Goal: Information Seeking & Learning: Compare options

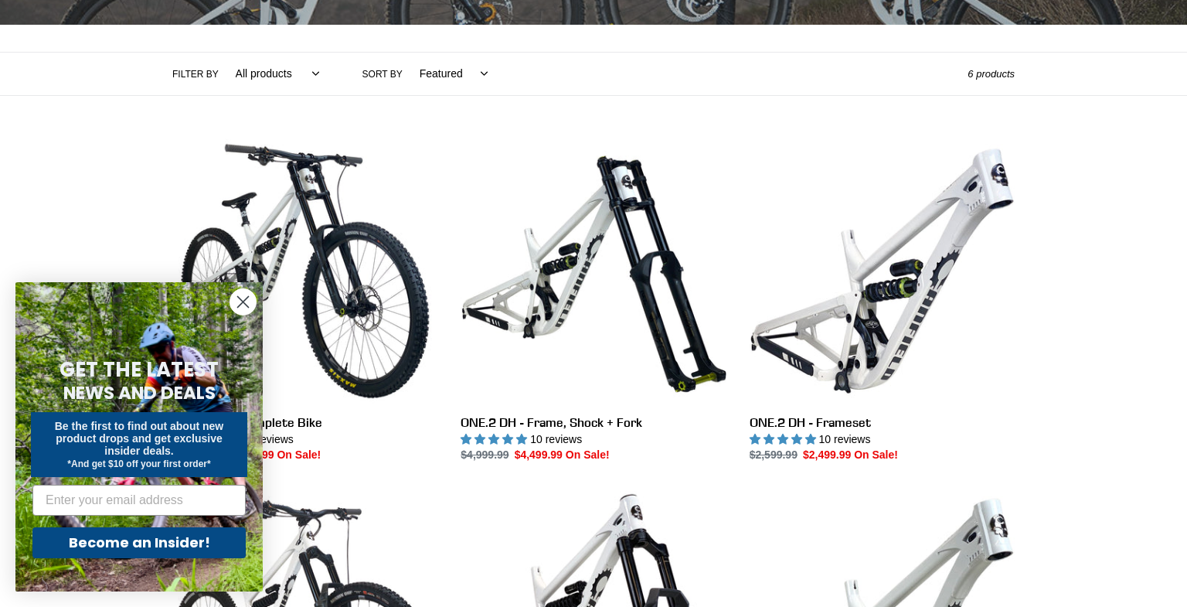
scroll to position [332, 0]
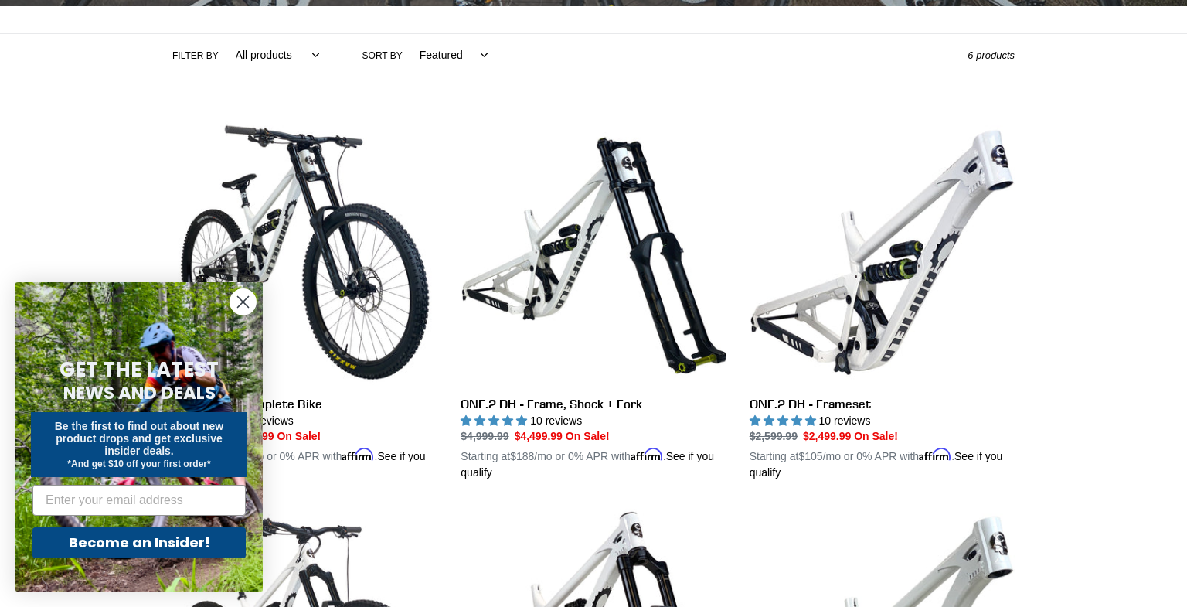
click at [247, 303] on circle "Close dialog" at bounding box center [242, 301] width 25 height 25
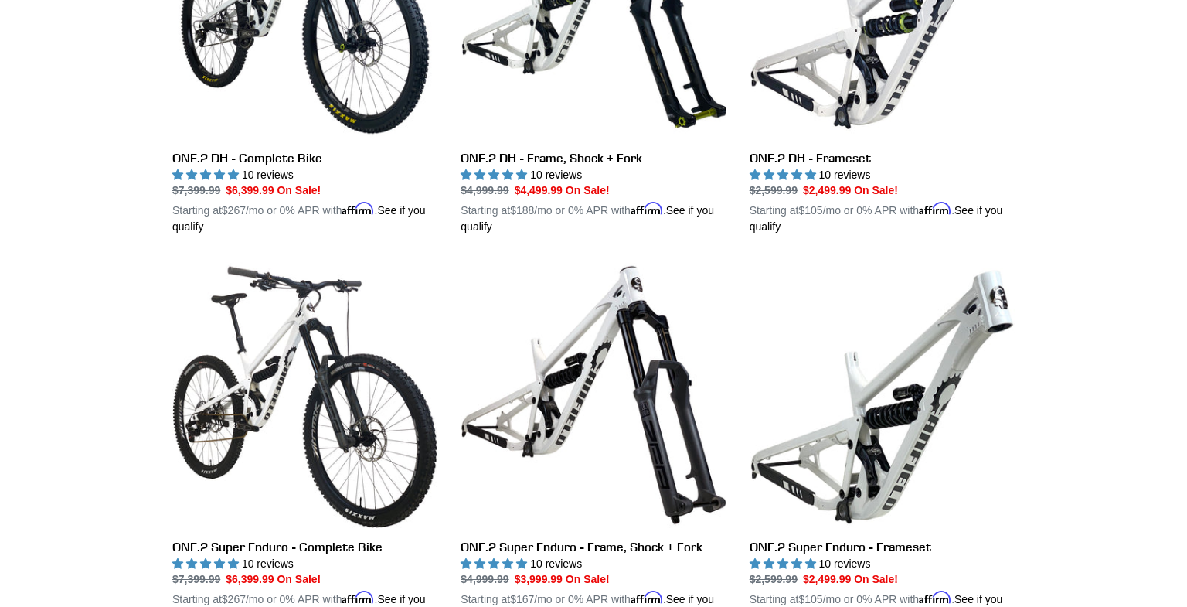
scroll to position [691, 0]
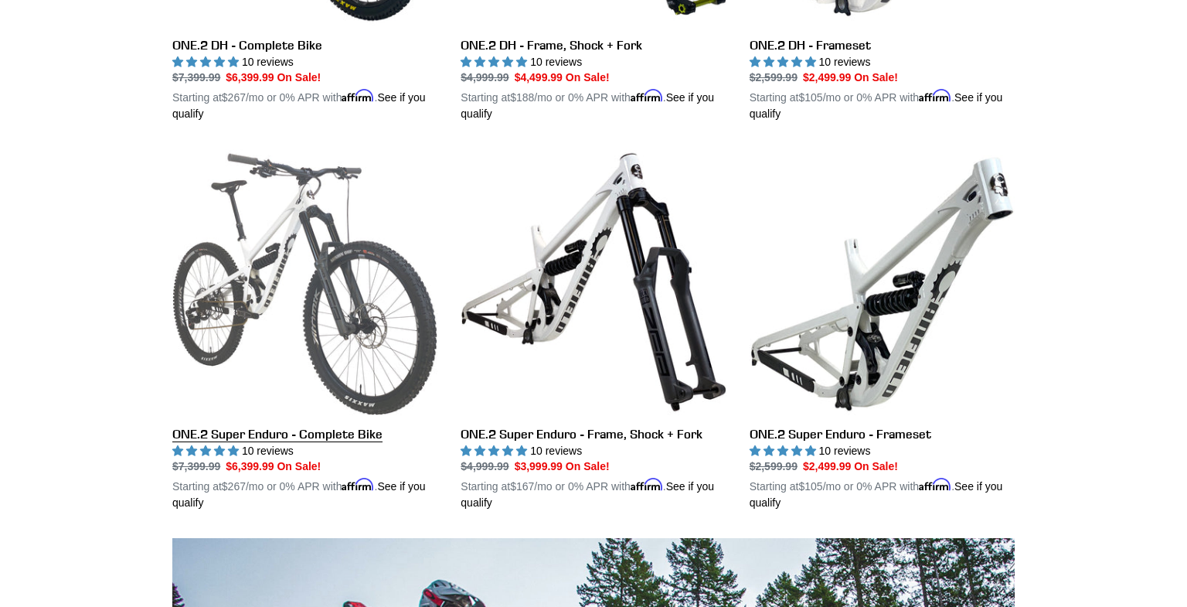
click at [253, 432] on link "ONE.2 Super Enduro - Complete Bike" at bounding box center [304, 330] width 265 height 362
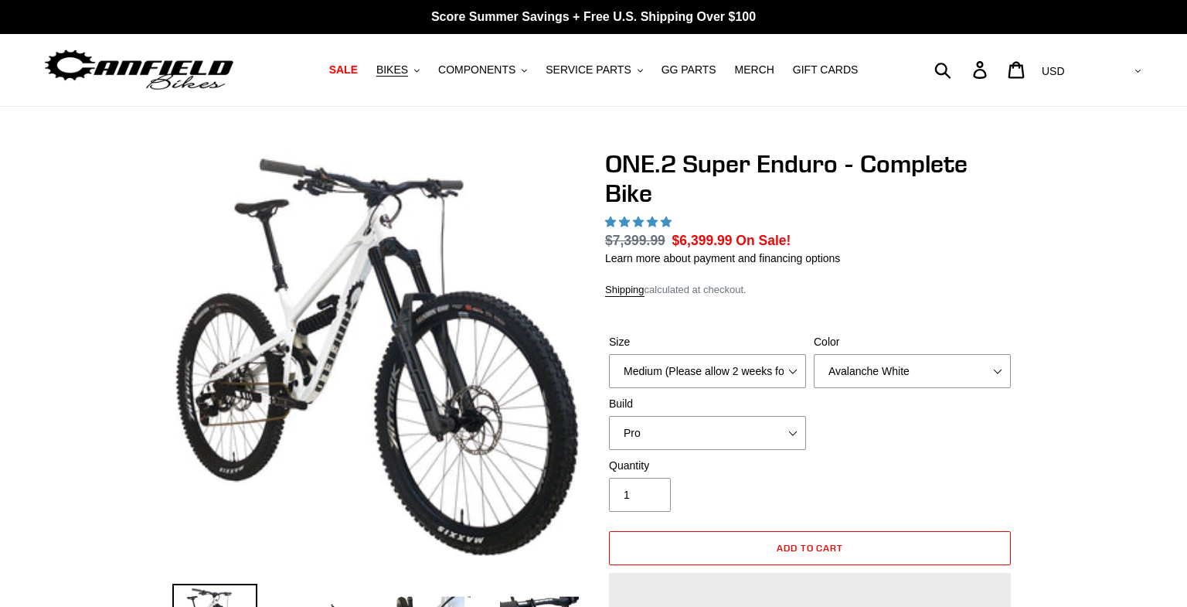
select select "highest-rating"
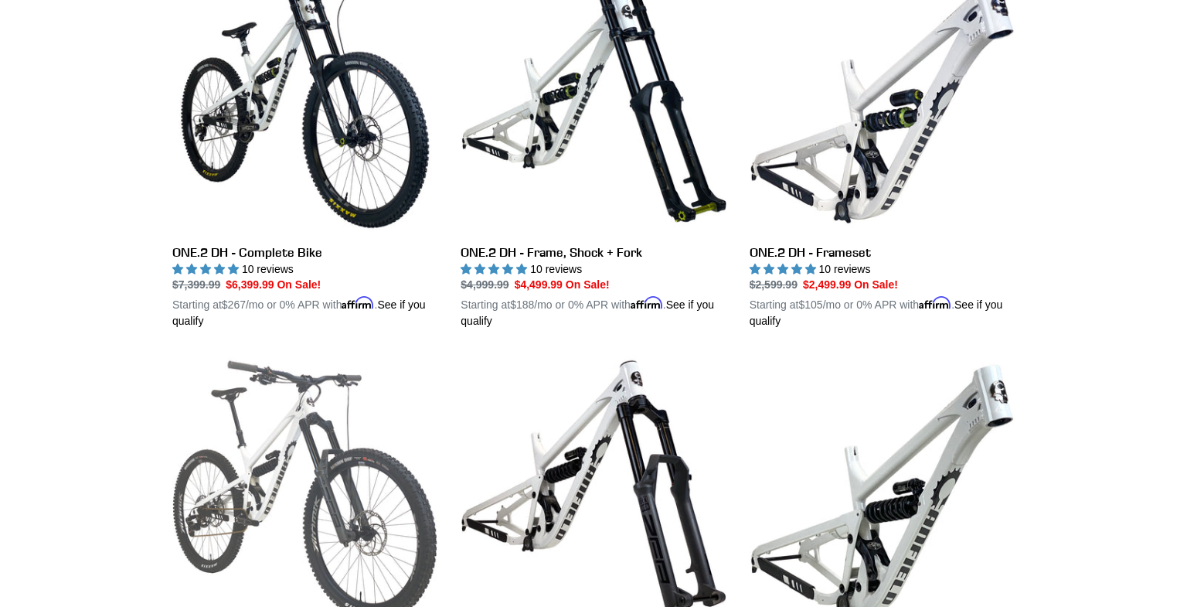
scroll to position [423, 0]
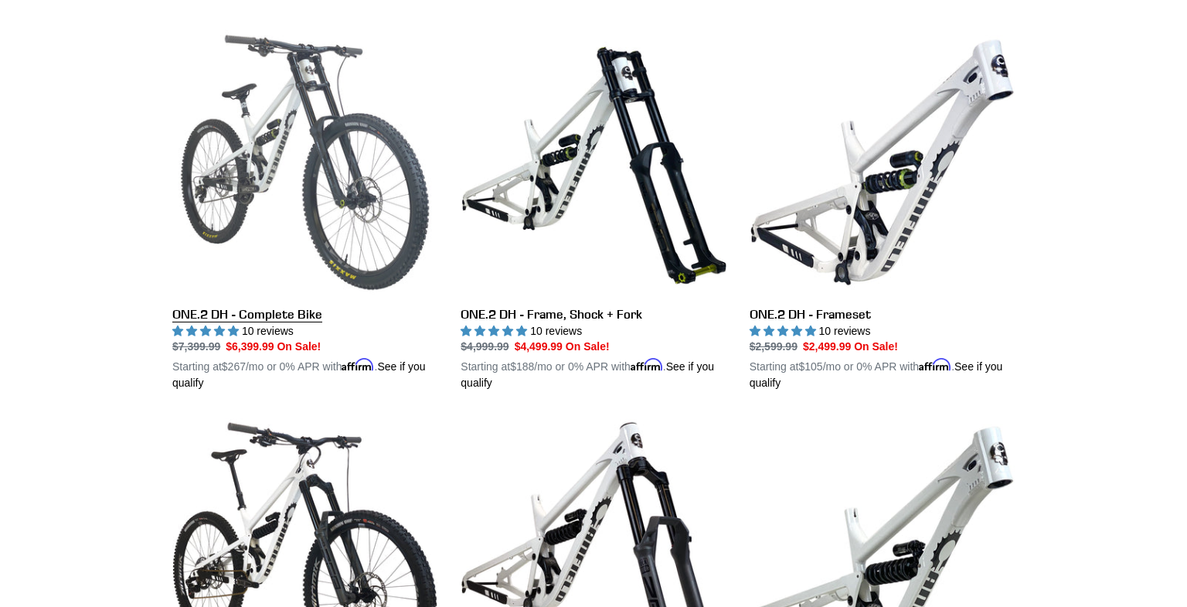
click at [295, 312] on link "ONE.2 DH - Complete Bike" at bounding box center [304, 210] width 265 height 362
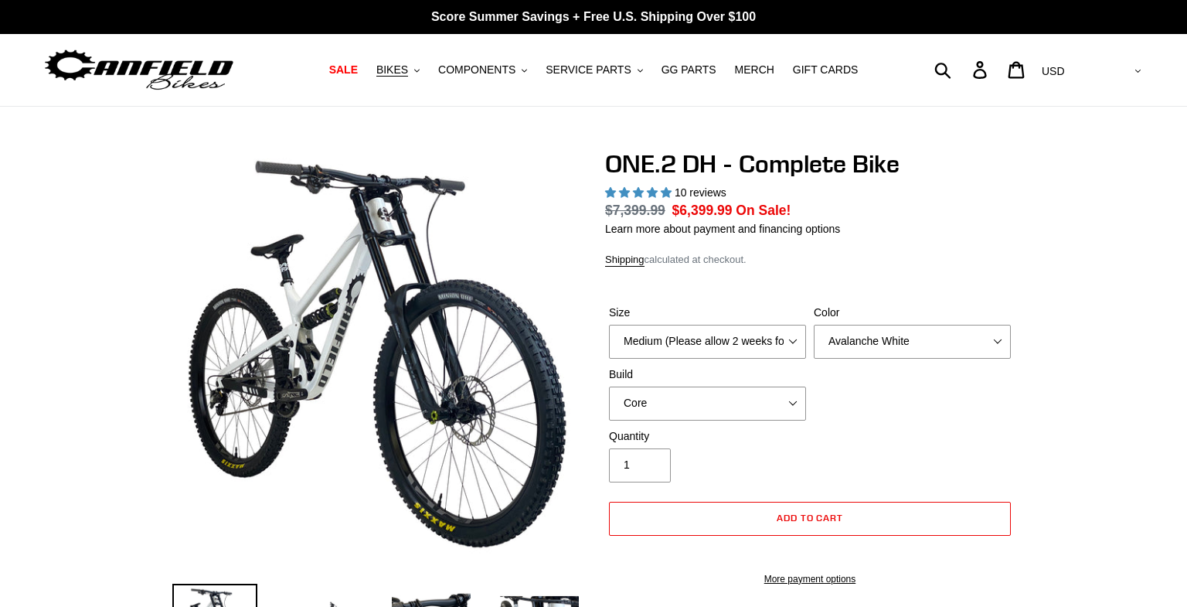
select select "highest-rating"
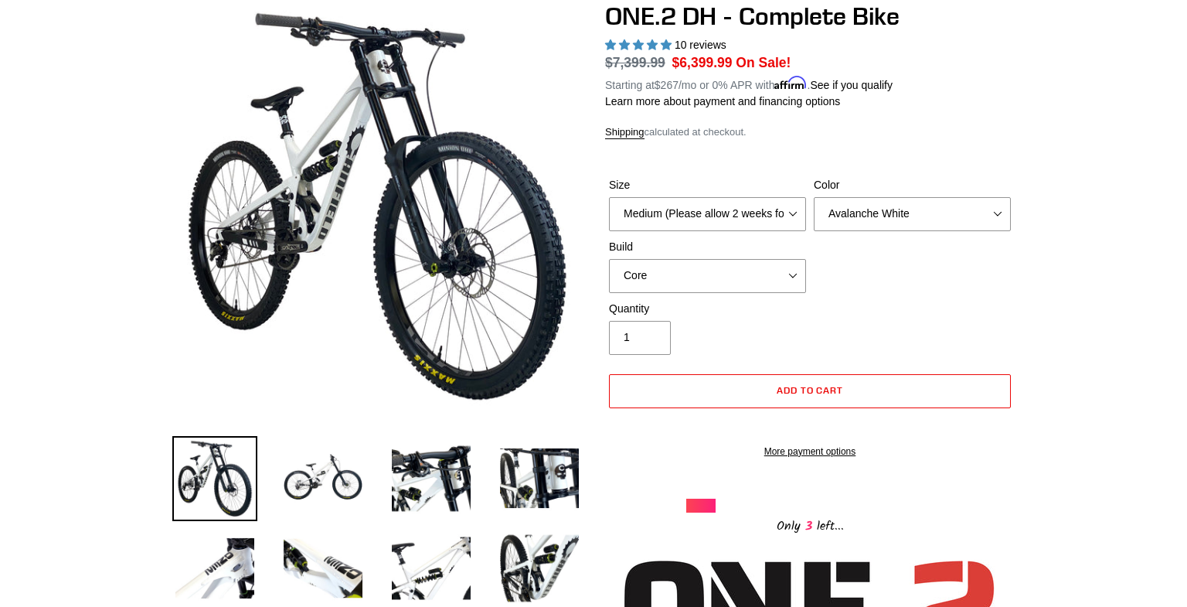
scroll to position [136, 0]
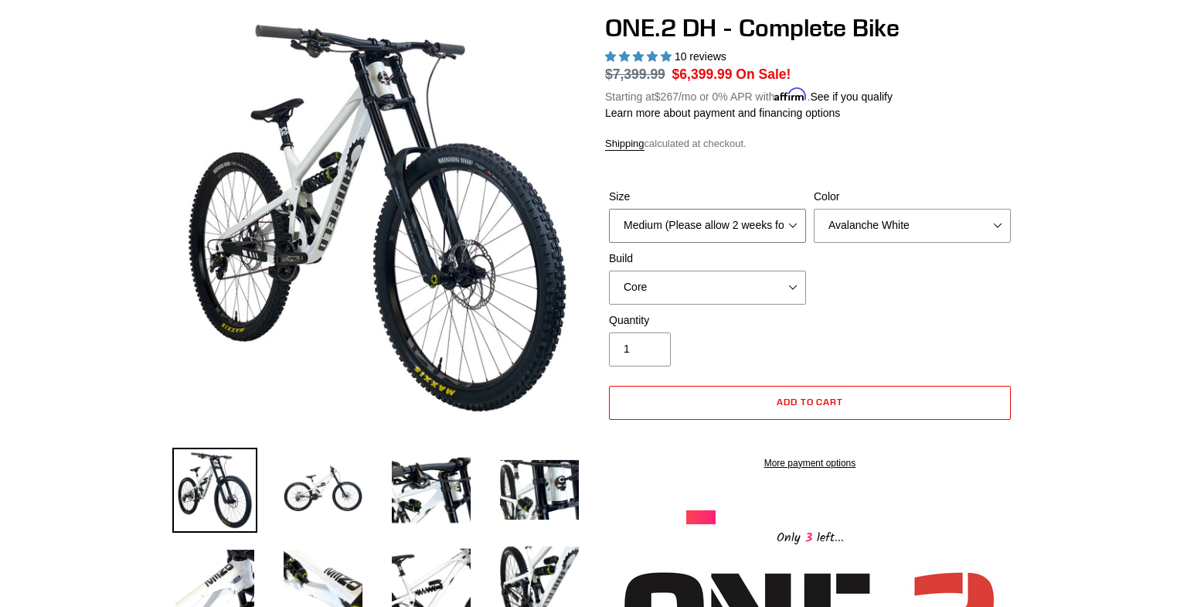
click at [787, 220] on select "Medium (Please allow 2 weeks for delivery) Large (Sold Out)" at bounding box center [707, 226] width 197 height 34
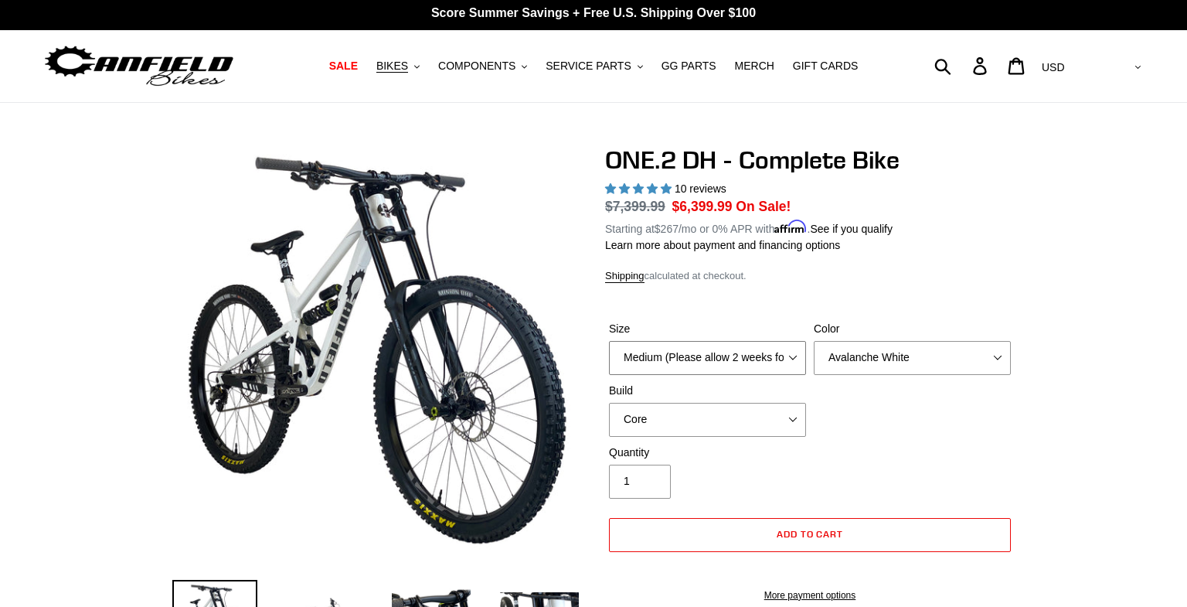
scroll to position [0, 0]
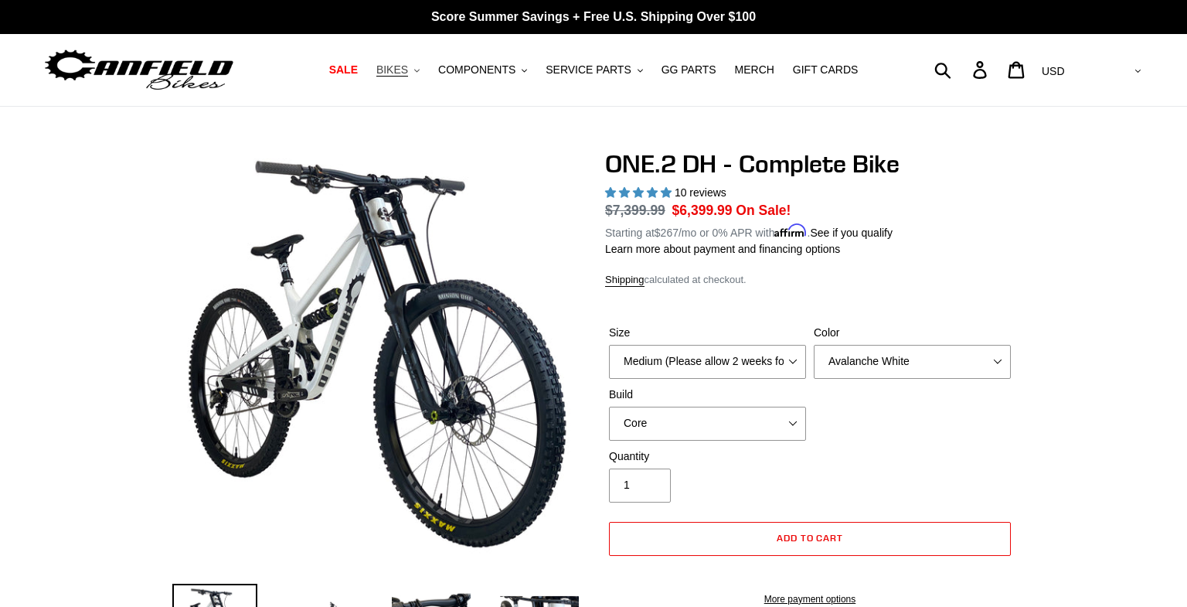
click at [417, 70] on button "BIKES .cls-1{fill:#231f20}" at bounding box center [398, 69] width 59 height 21
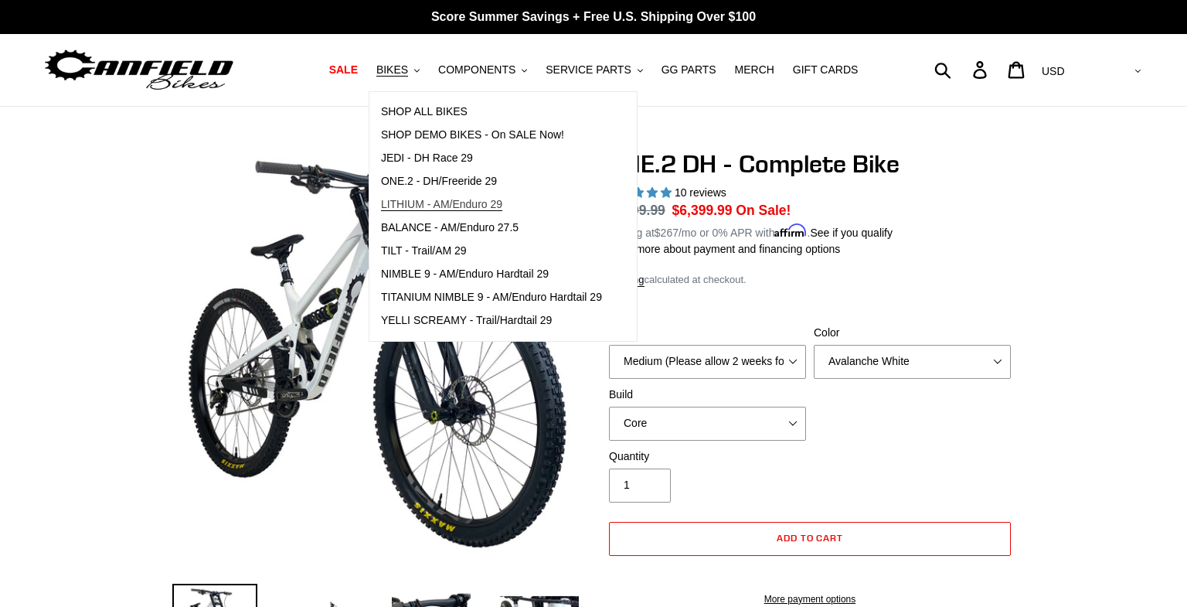
click at [482, 206] on span "LITHIUM - AM/Enduro 29" at bounding box center [441, 204] width 121 height 13
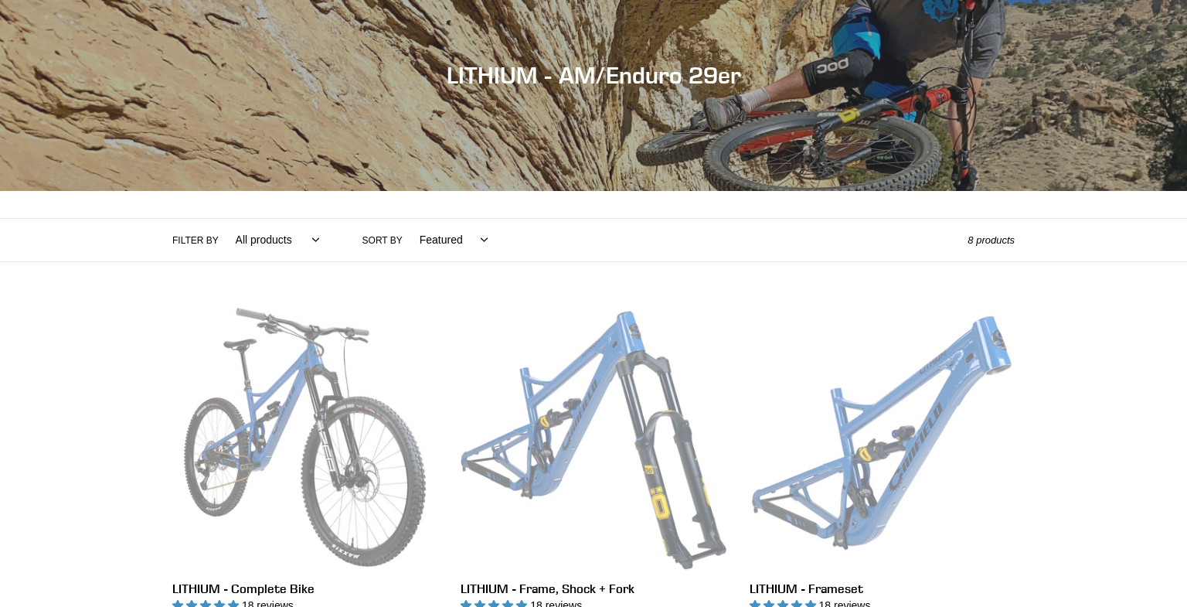
scroll to position [283, 0]
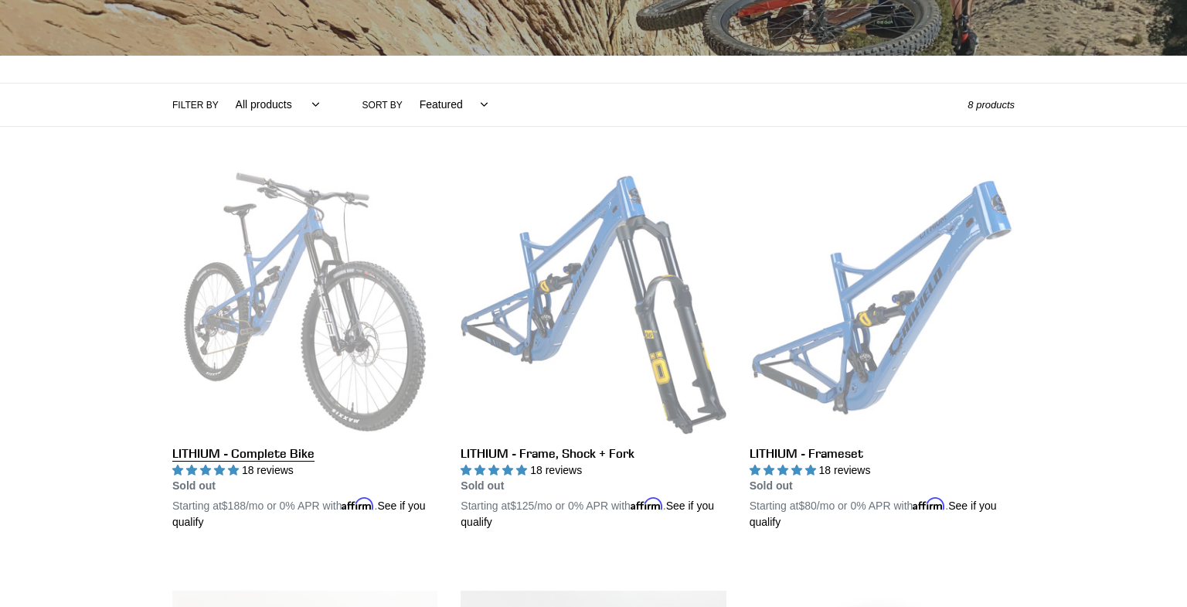
click at [385, 356] on link "LITHIUM - Complete Bike" at bounding box center [304, 350] width 265 height 362
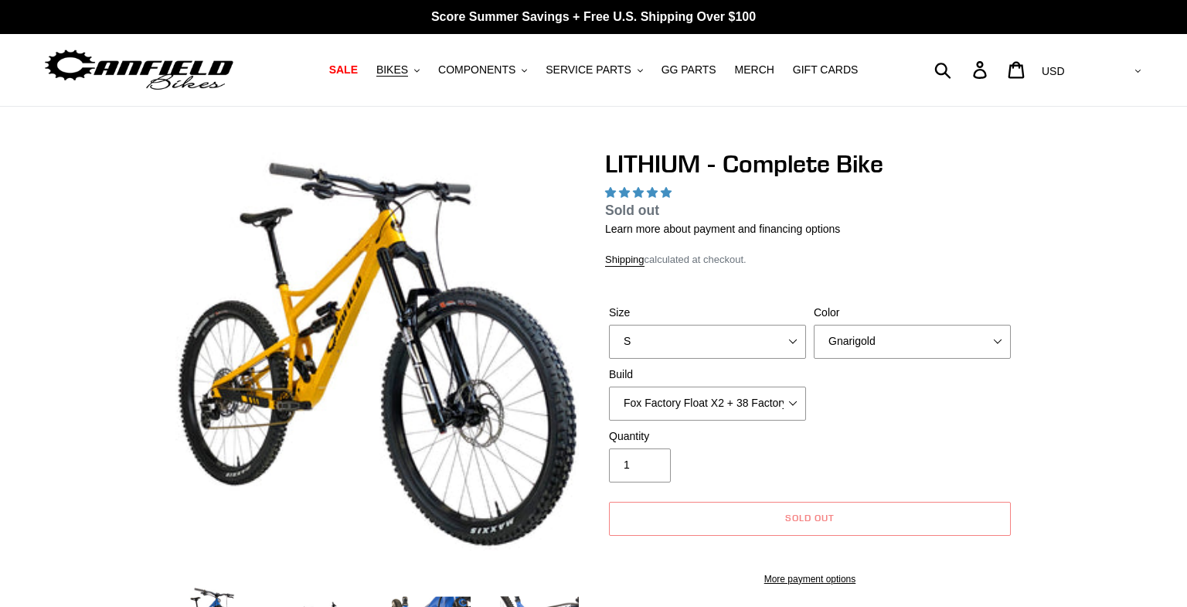
select select "highest-rating"
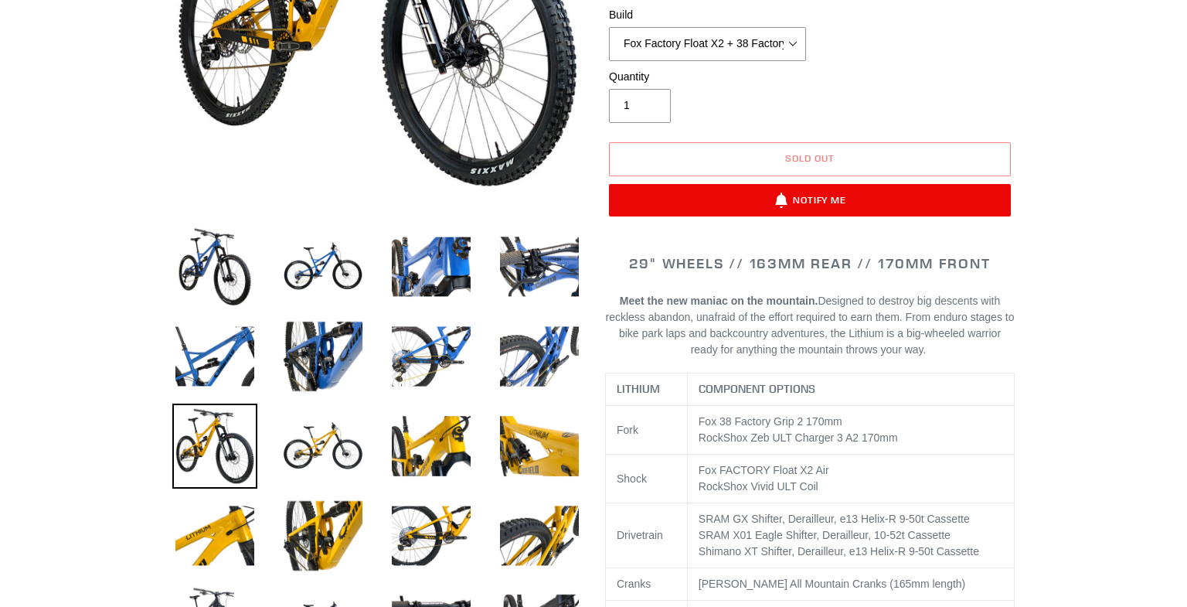
scroll to position [447, 0]
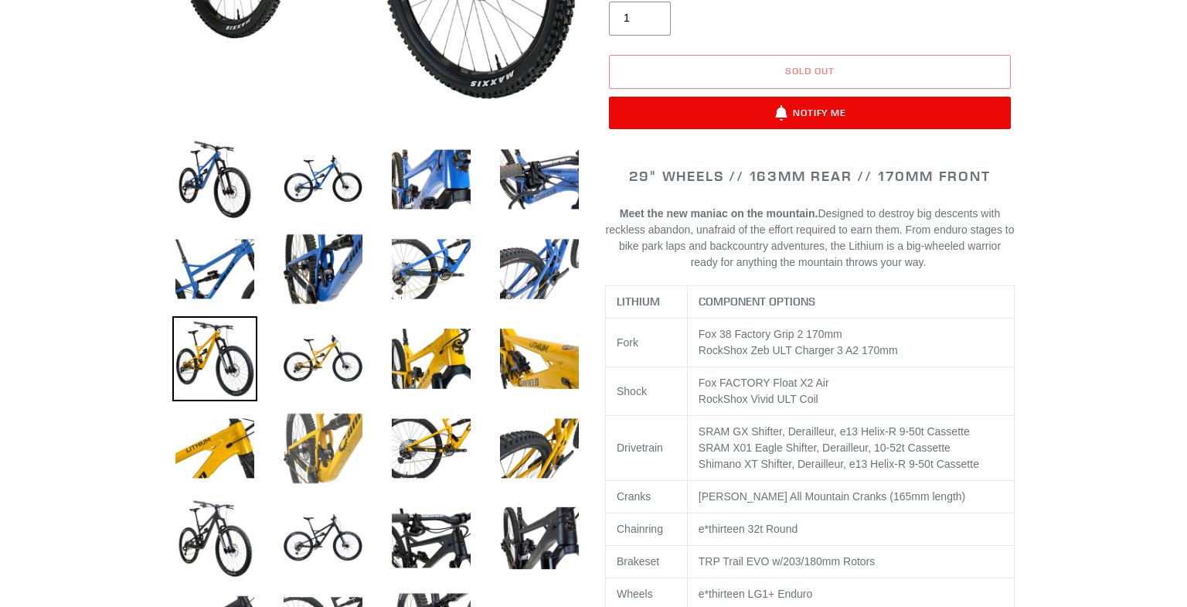
click at [316, 424] on img at bounding box center [322, 448] width 85 height 85
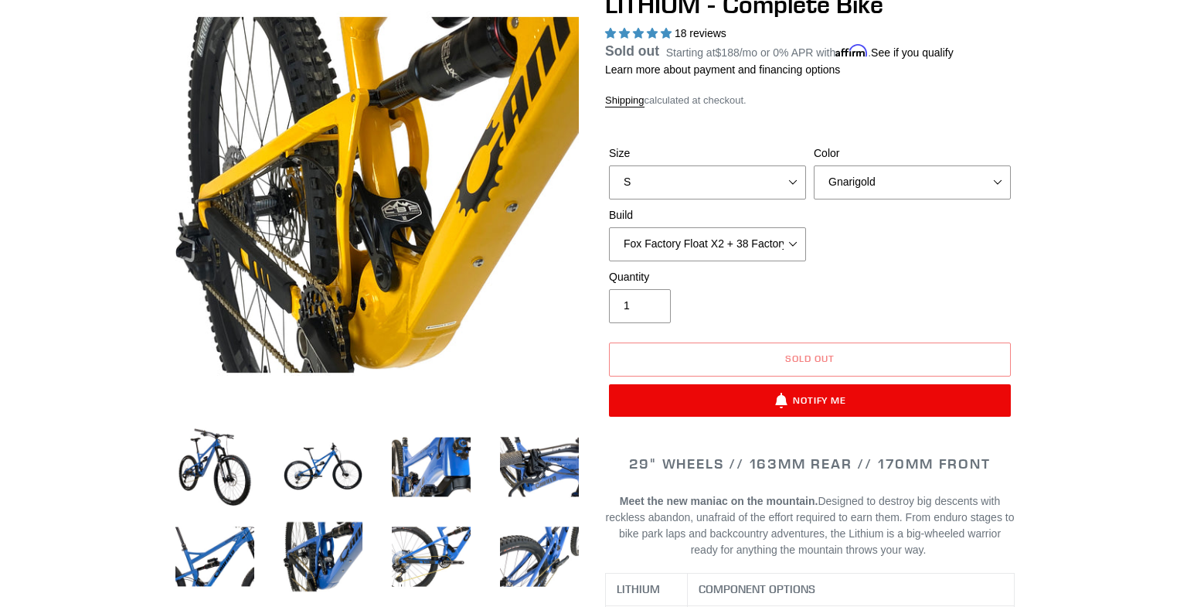
scroll to position [168, 0]
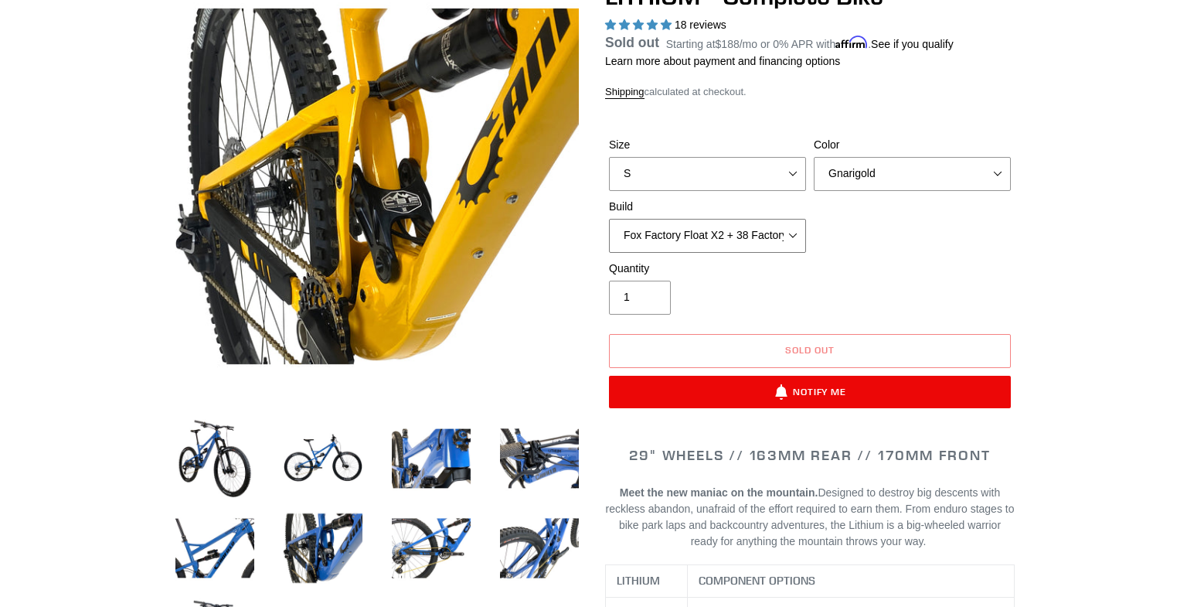
click at [780, 231] on select "Fox Factory Float X2 + 38 Factory Grip 2 170 + SRAM GX Fox Factory Float X2 + 3…" at bounding box center [707, 236] width 197 height 34
